Goal: Task Accomplishment & Management: Complete application form

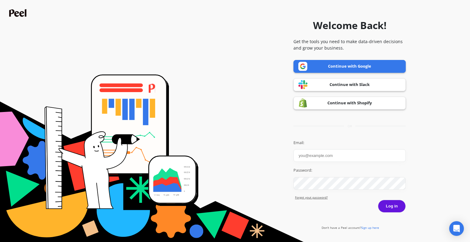
click at [331, 63] on link "Continue with Google" at bounding box center [349, 66] width 112 height 13
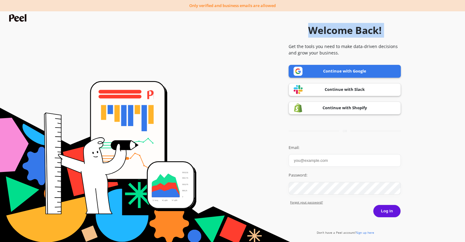
drag, startPoint x: 188, startPoint y: 6, endPoint x: 277, endPoint y: 5, distance: 89.0
click at [277, 5] on div "Welcome Back! Get the tools you need to make data-driven decisions and grow you…" at bounding box center [232, 126] width 465 height 242
click at [303, 19] on div "Welcome Back! Get the tools you need to make data-driven decisions and grow you…" at bounding box center [345, 126] width 112 height 236
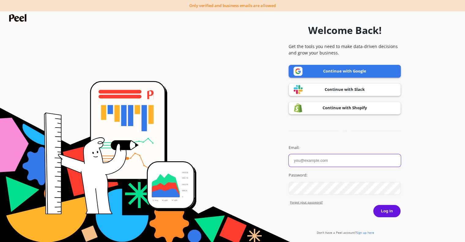
click at [312, 158] on input "Email:" at bounding box center [345, 160] width 112 height 13
click at [310, 161] on input "Email:" at bounding box center [345, 160] width 112 height 13
click at [312, 160] on input "Email:" at bounding box center [345, 160] width 112 height 13
click at [310, 138] on div "Welcome Back! Get the tools you need to make data-driven decisions and grow you…" at bounding box center [345, 126] width 112 height 236
click at [363, 231] on span "Sign up here" at bounding box center [365, 232] width 18 height 4
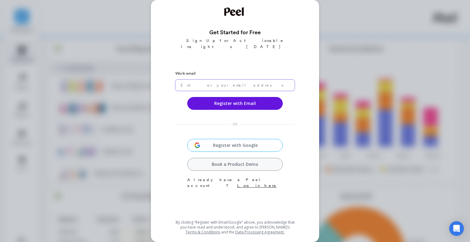
click at [220, 79] on input "email" at bounding box center [234, 84] width 119 height 11
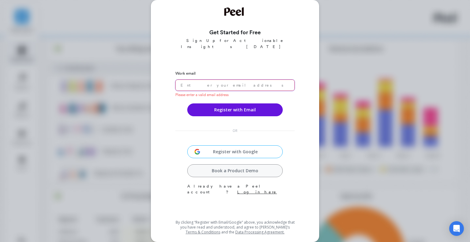
click at [224, 82] on input "email" at bounding box center [234, 84] width 119 height 11
paste input "[EMAIL_ADDRESS][DOMAIN_NAME]"
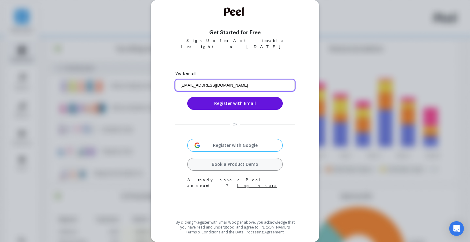
type input "[EMAIL_ADDRESS][DOMAIN_NAME]"
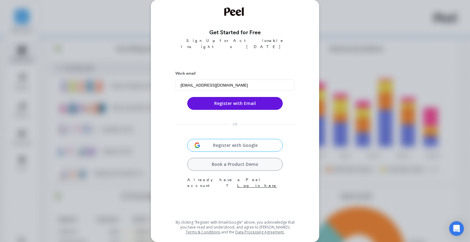
drag, startPoint x: 218, startPoint y: 96, endPoint x: 245, endPoint y: 111, distance: 30.9
click at [218, 97] on button "Register with Email" at bounding box center [234, 103] width 95 height 13
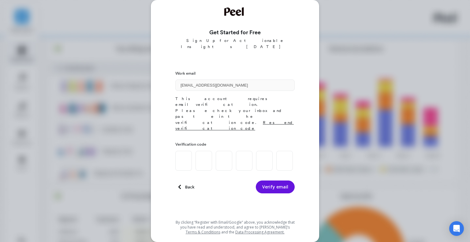
click at [182, 151] on input at bounding box center [183, 161] width 17 height 20
click at [184, 151] on input at bounding box center [183, 161] width 17 height 20
paste input "2"
type input "2"
type input "9"
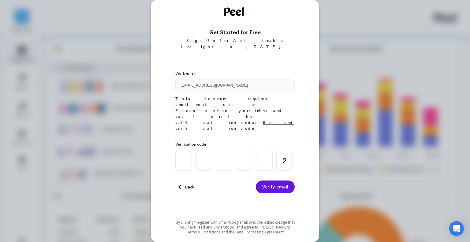
type input "4"
type input "1"
type input "3"
click at [267, 180] on button "Verify email" at bounding box center [275, 186] width 39 height 13
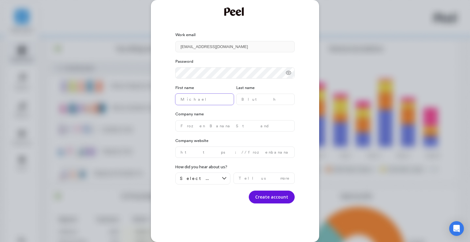
click at [205, 102] on name "text" at bounding box center [204, 99] width 58 height 11
click at [286, 70] on icon at bounding box center [288, 73] width 6 height 6
drag, startPoint x: 181, startPoint y: 98, endPoint x: 191, endPoint y: 98, distance: 9.8
click at [181, 98] on name "text" at bounding box center [204, 99] width 58 height 11
type name "jon"
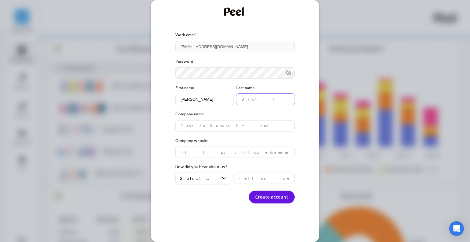
click at [259, 101] on name "text" at bounding box center [265, 99] width 58 height 11
type name "sina"
click at [193, 127] on name "text" at bounding box center [234, 125] width 119 height 11
click at [186, 126] on name "artavara" at bounding box center [234, 125] width 119 height 11
click at [203, 128] on name "artvara" at bounding box center [234, 125] width 119 height 11
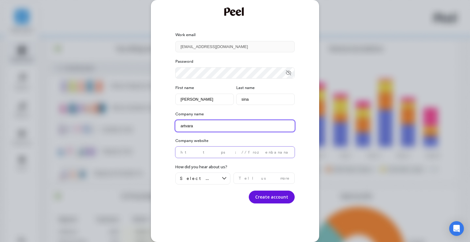
type name "artvara"
click at [207, 149] on website "text" at bounding box center [234, 151] width 119 height 11
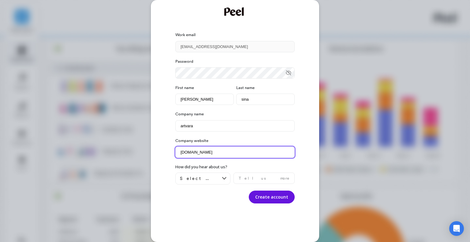
type website "artvara.com"
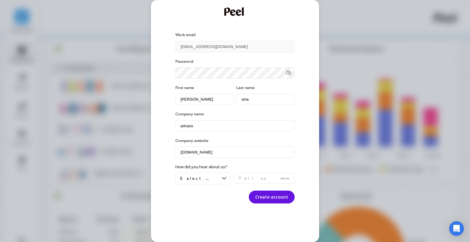
click at [208, 185] on div "Password First name jon Last name sina Company name artvara Company website art…" at bounding box center [234, 127] width 119 height 151
click at [212, 178] on div "Select an option" at bounding box center [199, 178] width 39 height 6
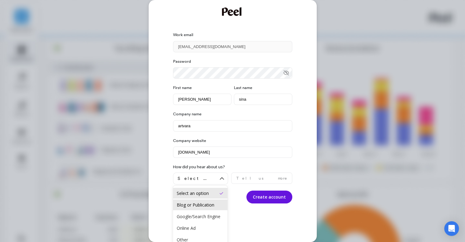
click at [196, 204] on div "Blog or Publication" at bounding box center [200, 205] width 47 height 6
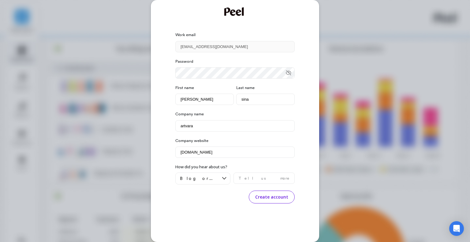
click at [272, 198] on button "Create account" at bounding box center [272, 196] width 46 height 13
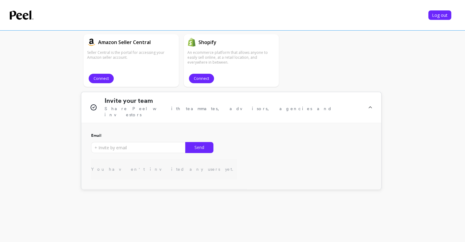
scroll to position [168, 0]
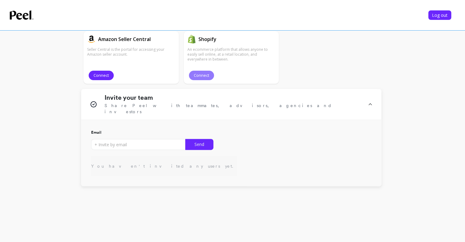
click at [203, 71] on button "Connect" at bounding box center [201, 75] width 25 height 9
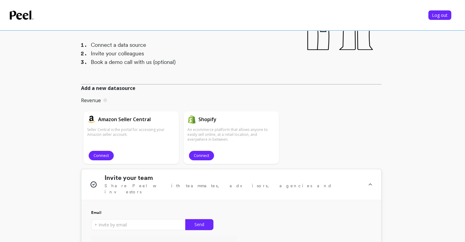
scroll to position [87, 0]
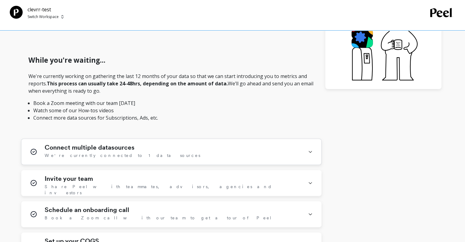
scroll to position [245, 0]
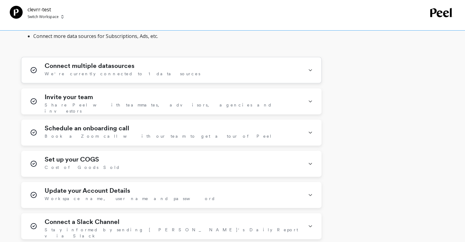
click at [220, 62] on div "Connect multiple datasources We're currently connected to 1 data sources" at bounding box center [173, 70] width 256 height 16
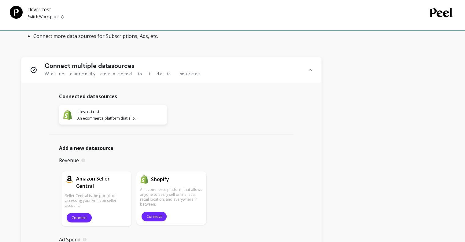
click at [172, 56] on div "While you're waiting... We're currently working on gathering the last 12 months…" at bounding box center [171, 8] width 300 height 95
click at [164, 70] on div "Connect multiple datasources We're currently connected to 1 data sources" at bounding box center [173, 70] width 256 height 16
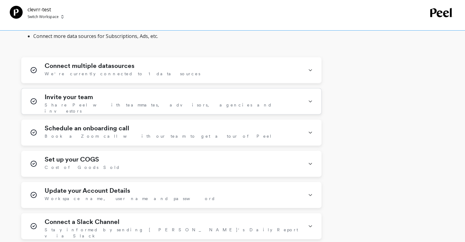
click at [145, 98] on div "Invite your team Share [PERSON_NAME] with teammates, advisors, agencies and inv…" at bounding box center [173, 101] width 256 height 16
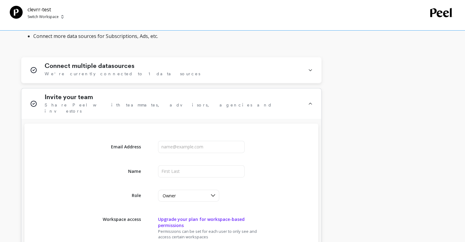
click at [153, 102] on span "Share Peel with teammates, advisors, agencies and investors" at bounding box center [173, 108] width 256 height 12
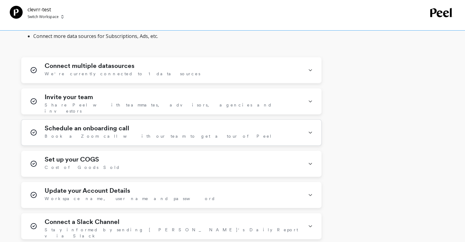
click at [178, 137] on div "Schedule an onboarding call Book a Zoom call with our team to get a tour of Peel" at bounding box center [173, 132] width 256 height 16
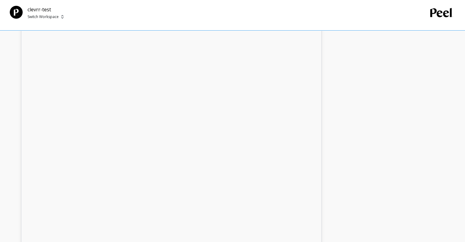
scroll to position [326, 0]
click at [165, 55] on div "Schedule an onboarding call Book a Zoom call with our team to get a tour of Peel" at bounding box center [173, 51] width 256 height 16
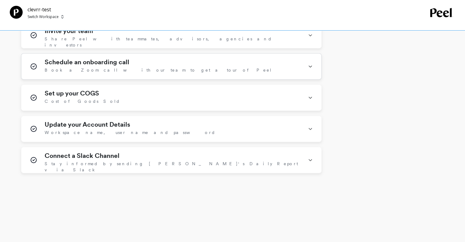
click at [158, 68] on div "Schedule an onboarding call Book a Zoom call with our team to get a tour of Peel" at bounding box center [173, 66] width 256 height 16
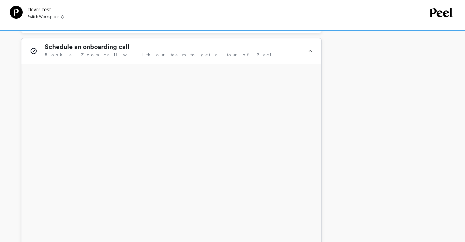
click at [175, 50] on div "Schedule an onboarding call Book a Zoom call with our team to get a tour of Peel" at bounding box center [173, 51] width 256 height 16
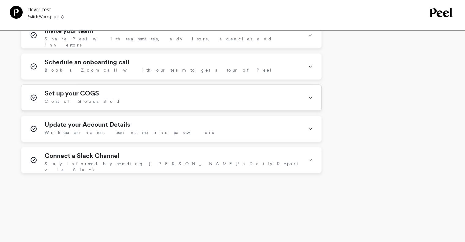
click at [145, 103] on div "Set up your COGS Cost of Goods Sold" at bounding box center [173, 98] width 256 height 16
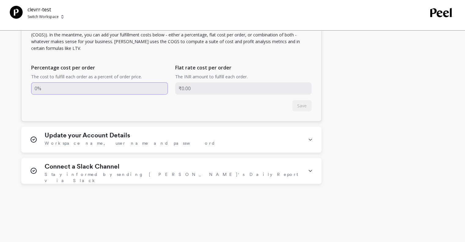
scroll to position [407, 0]
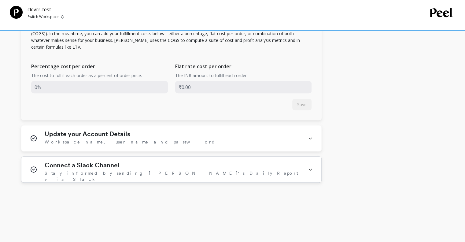
click at [140, 171] on span "Stay informed by sending [PERSON_NAME]'s Daily Report via Slack" at bounding box center [173, 176] width 256 height 12
click at [141, 170] on span "Stay informed by sending [PERSON_NAME]'s Daily Report via Slack" at bounding box center [173, 176] width 256 height 12
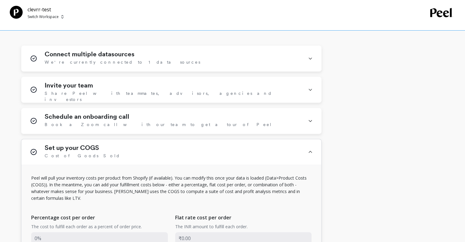
scroll to position [245, 0]
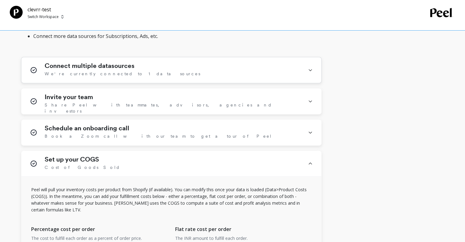
click at [106, 72] on span "We're currently connected to 1 data sources" at bounding box center [123, 74] width 156 height 6
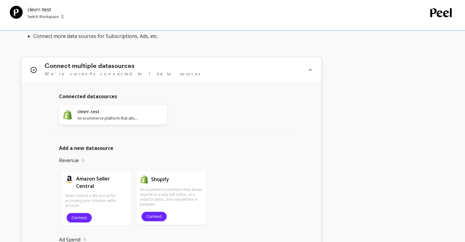
click at [110, 71] on span "We're currently connected to 1 data sources" at bounding box center [123, 74] width 156 height 6
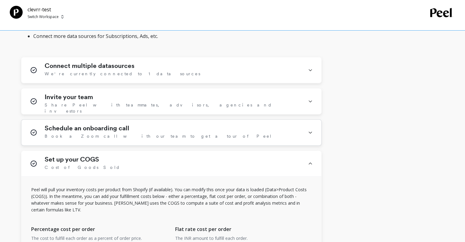
click at [106, 134] on span "Book a Zoom call with our team to get a tour of Peel" at bounding box center [158, 136] width 227 height 6
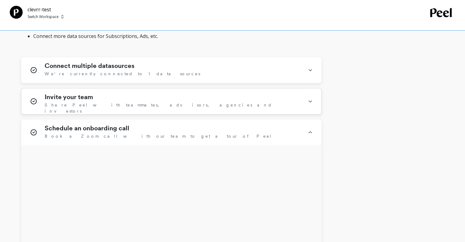
click at [126, 101] on div "Invite your team Share [PERSON_NAME] with teammates, advisors, agencies and inv…" at bounding box center [173, 101] width 256 height 16
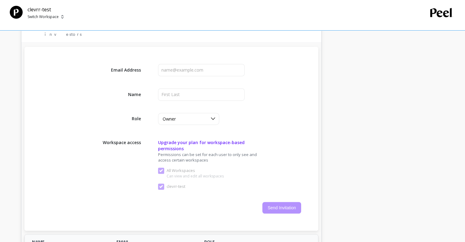
scroll to position [326, 0]
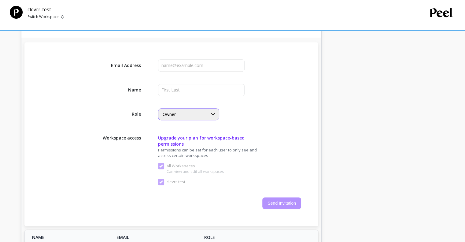
click at [204, 112] on div "Owner" at bounding box center [188, 114] width 61 height 12
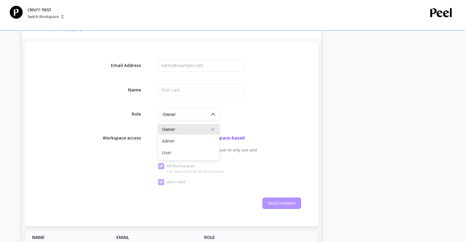
click at [312, 104] on div "Email Address Name Role 3 results available. Use Up and Down to choose options,…" at bounding box center [171, 134] width 294 height 184
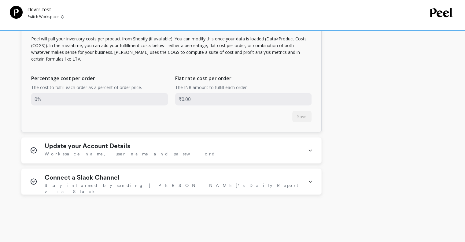
scroll to position [1012, 0]
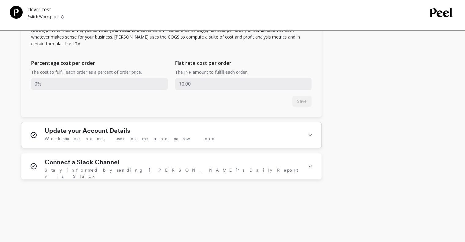
click at [171, 128] on div "Update your Account Details Workspace name, user name and password" at bounding box center [173, 135] width 256 height 16
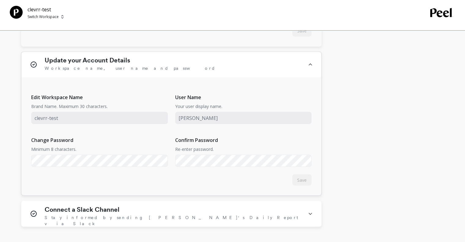
scroll to position [1093, 0]
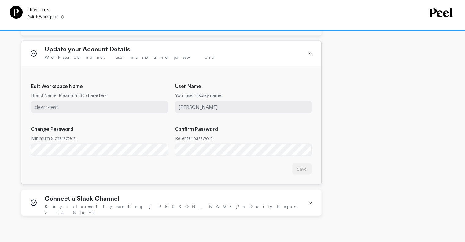
click at [285, 58] on div "Update your Account Details Workspace name, user name and password" at bounding box center [171, 54] width 300 height 26
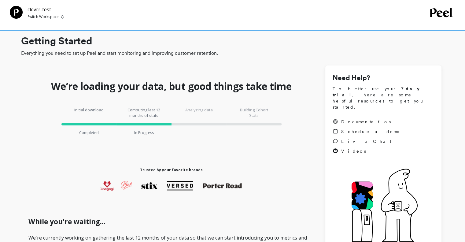
scroll to position [0, 0]
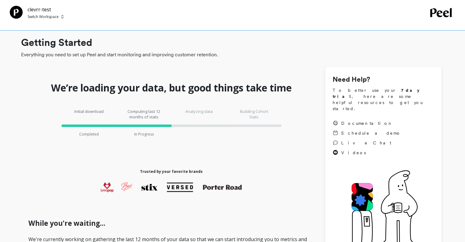
drag, startPoint x: 231, startPoint y: 168, endPoint x: 237, endPoint y: 168, distance: 5.8
click at [236, 168] on div "Trusted by your favorite brands" at bounding box center [171, 180] width 149 height 27
